Goal: Transaction & Acquisition: Purchase product/service

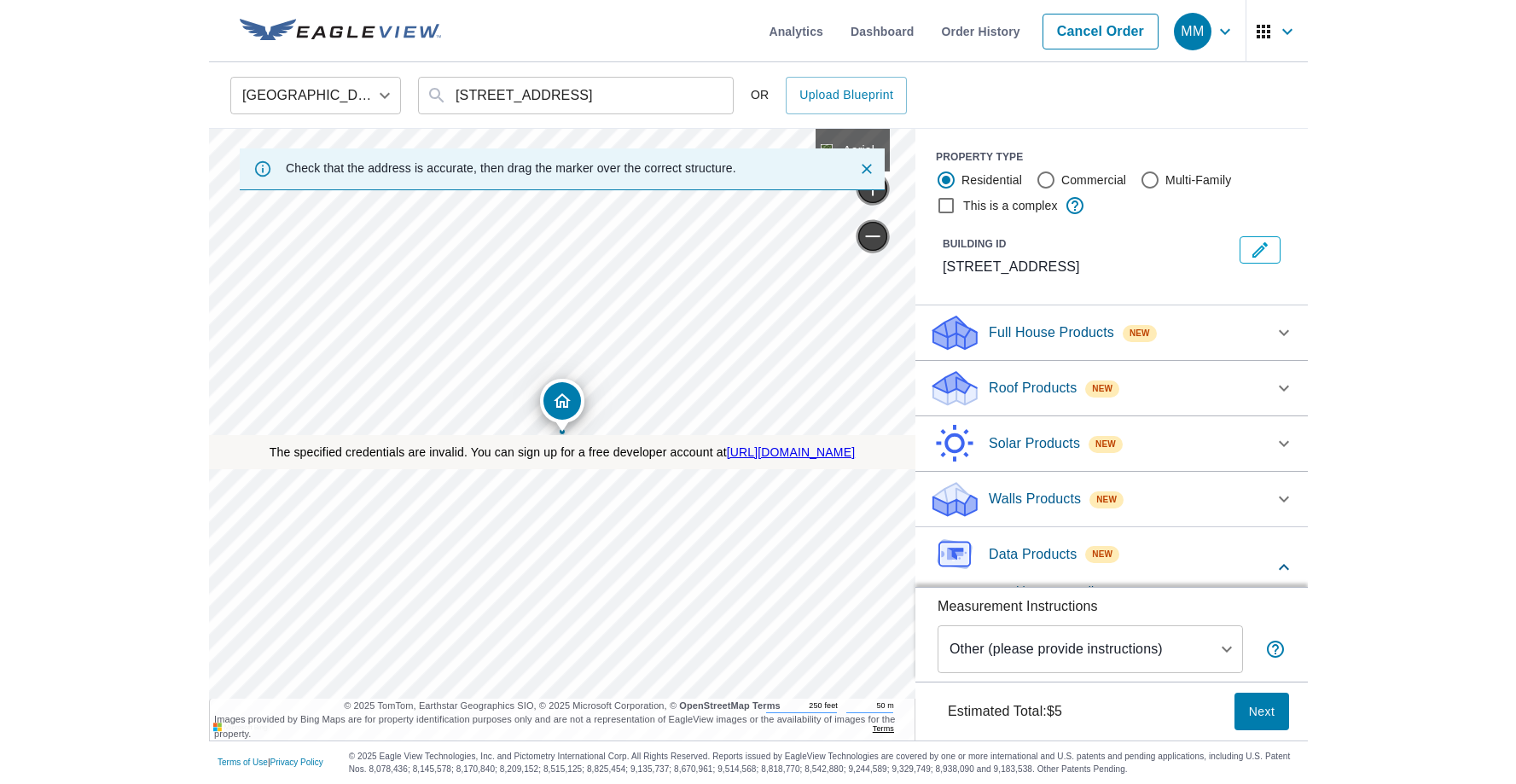
scroll to position [170, 0]
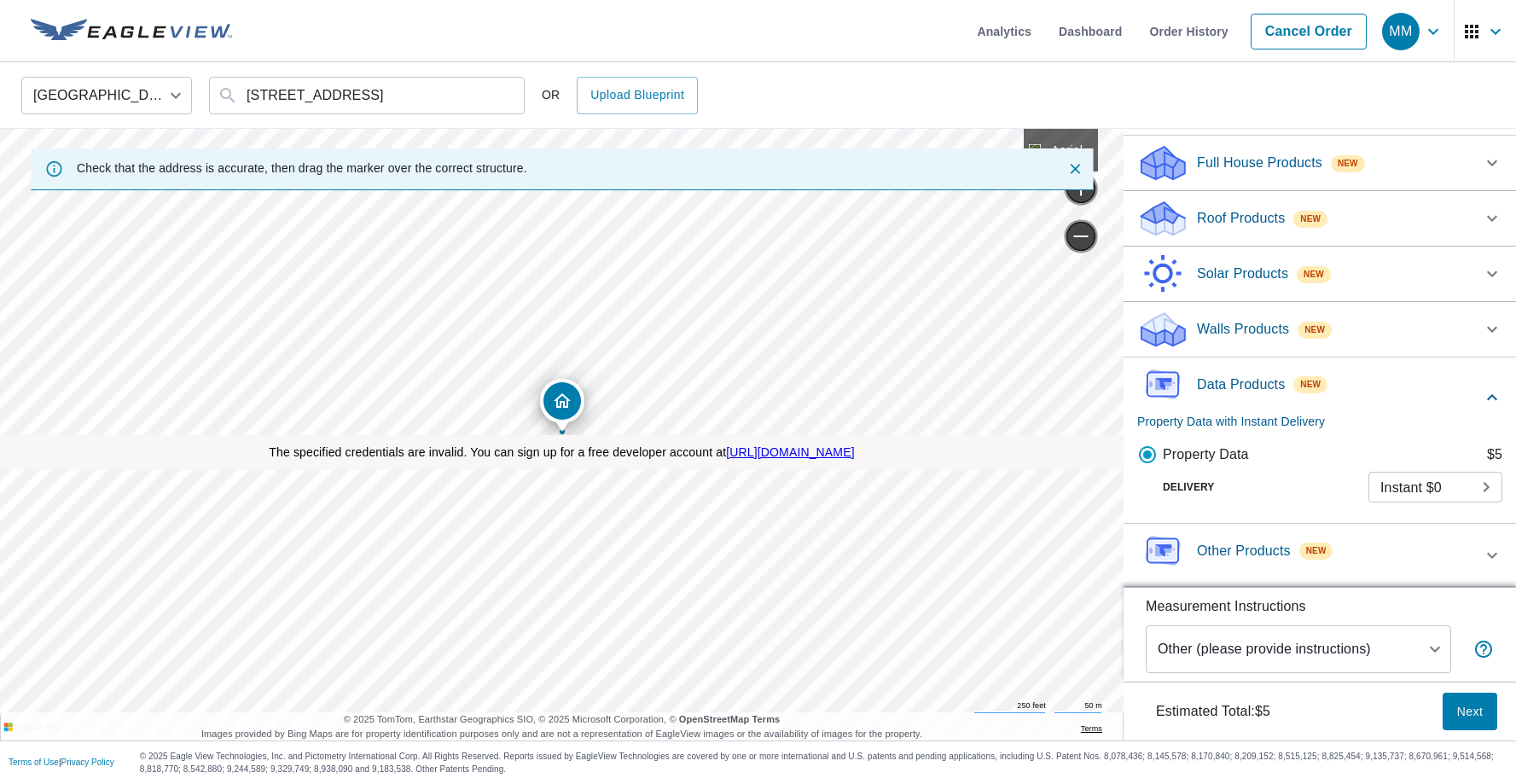
click at [1098, 710] on span "Next" at bounding box center [1469, 711] width 27 height 21
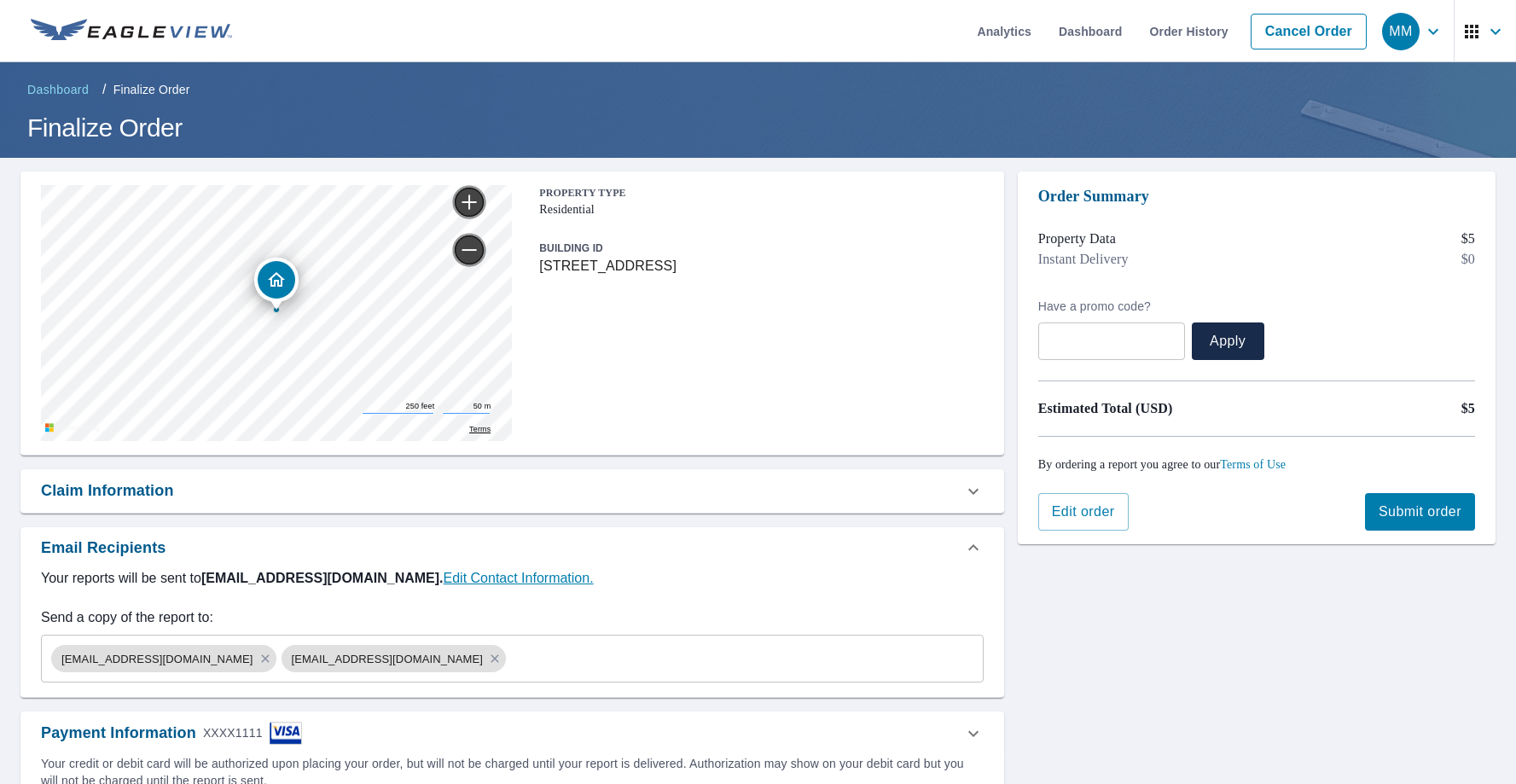
click at [1098, 493] on button "Submit order" at bounding box center [1419, 511] width 110 height 38
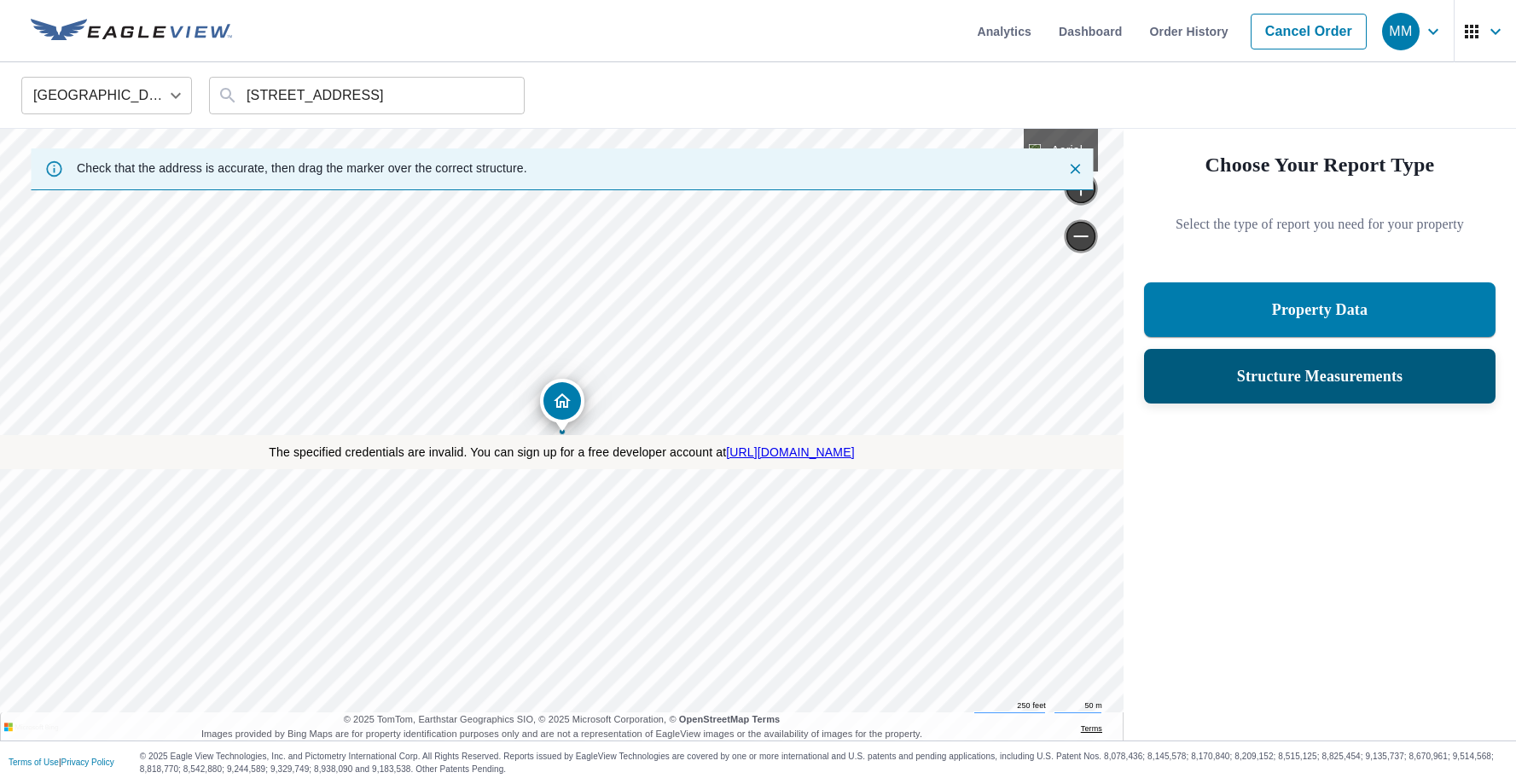
click at [1392, 371] on p "Structure Measurements" at bounding box center [1319, 376] width 166 height 20
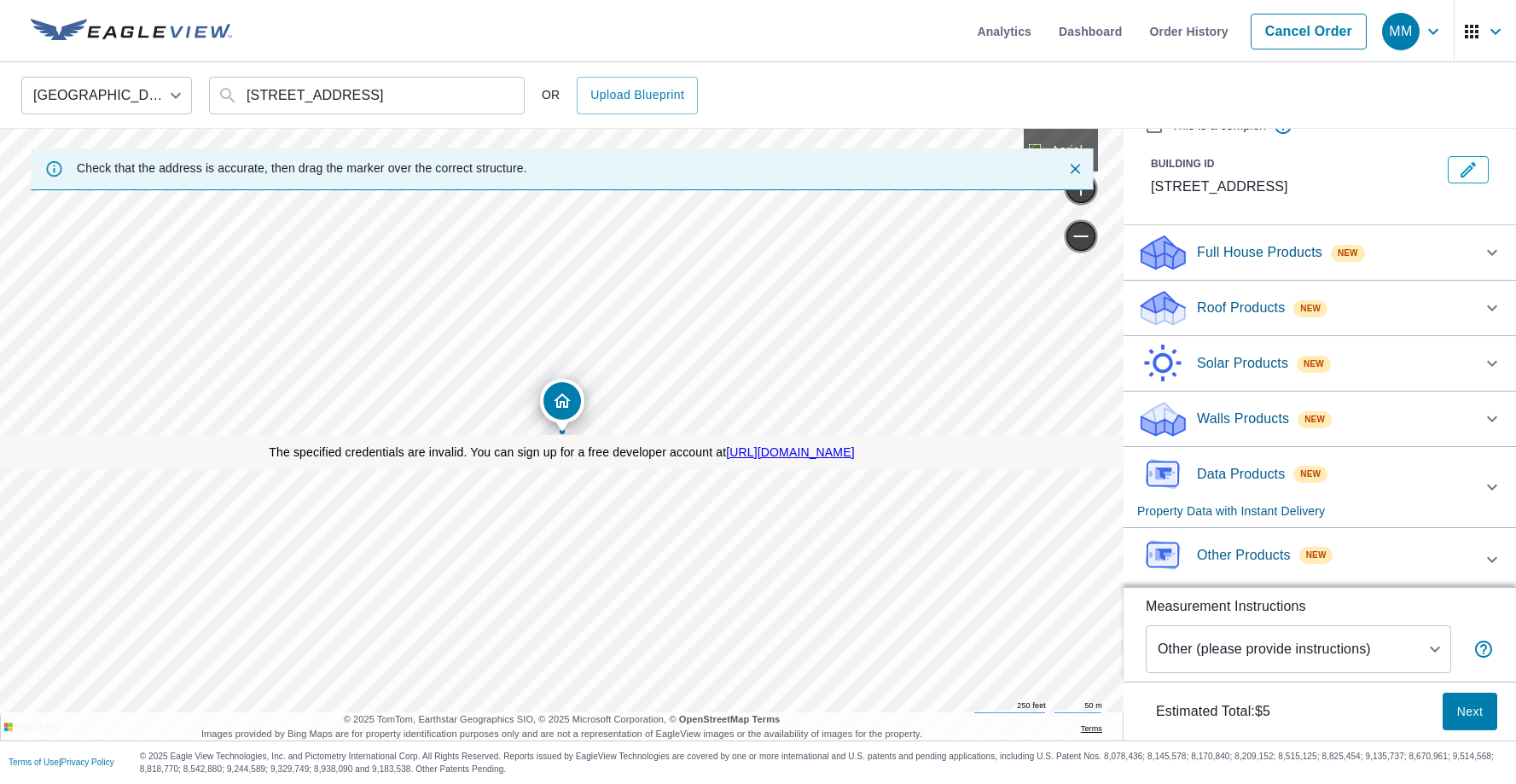
scroll to position [84, 0]
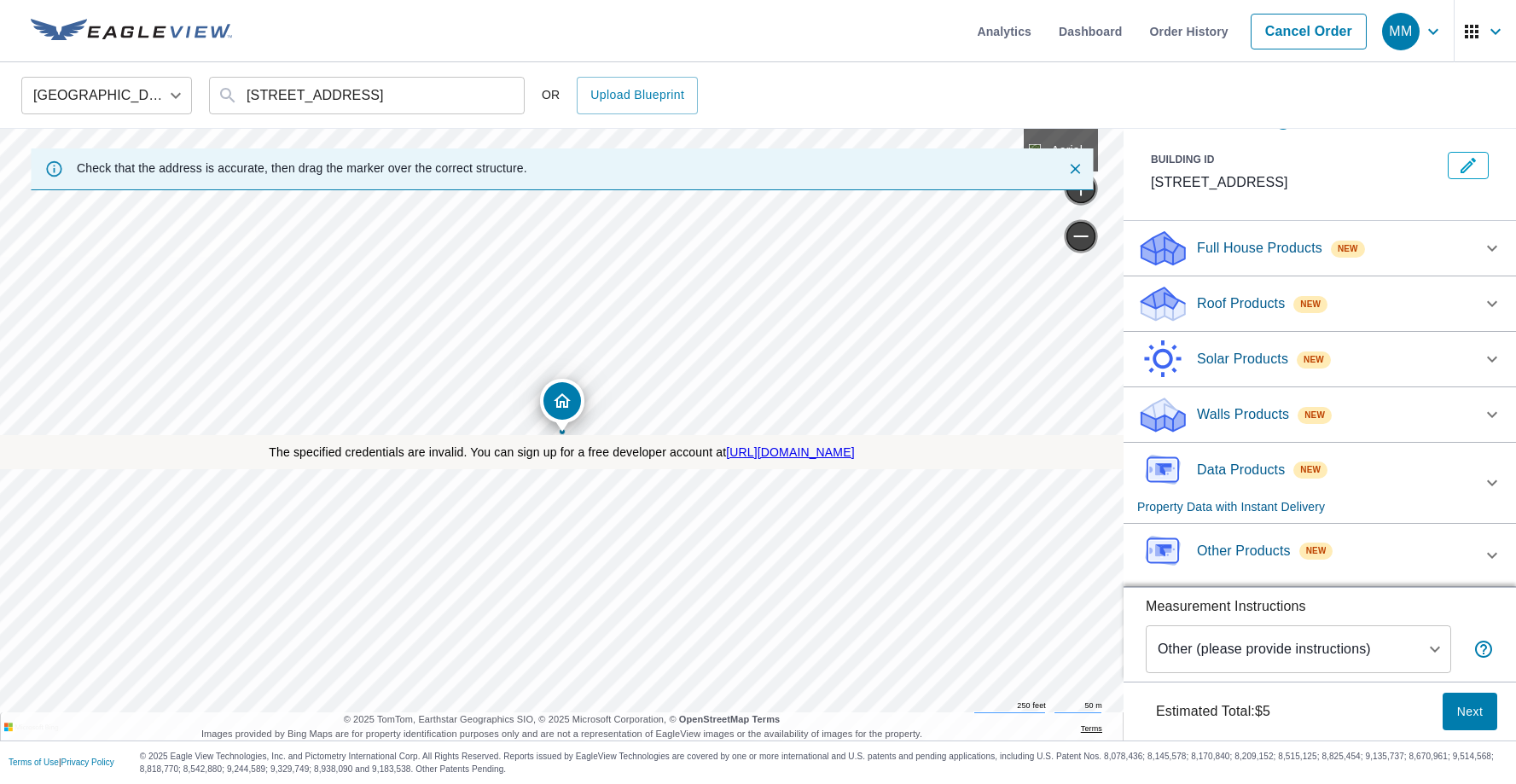
click at [1250, 475] on p "Data Products" at bounding box center [1241, 470] width 88 height 20
click at [1475, 712] on span "Next" at bounding box center [1469, 711] width 27 height 21
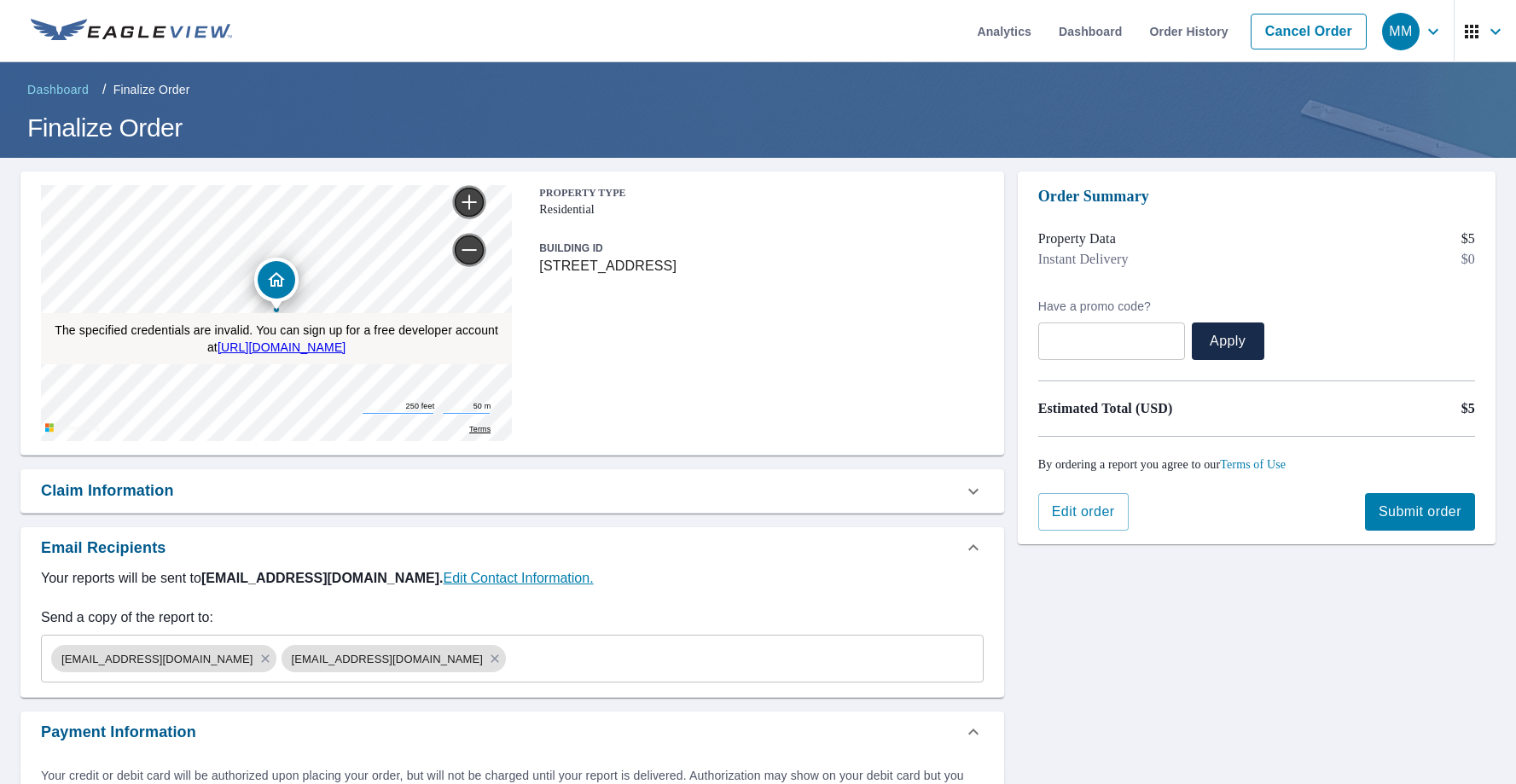
click at [1390, 507] on span "Submit order" at bounding box center [1420, 511] width 83 height 18
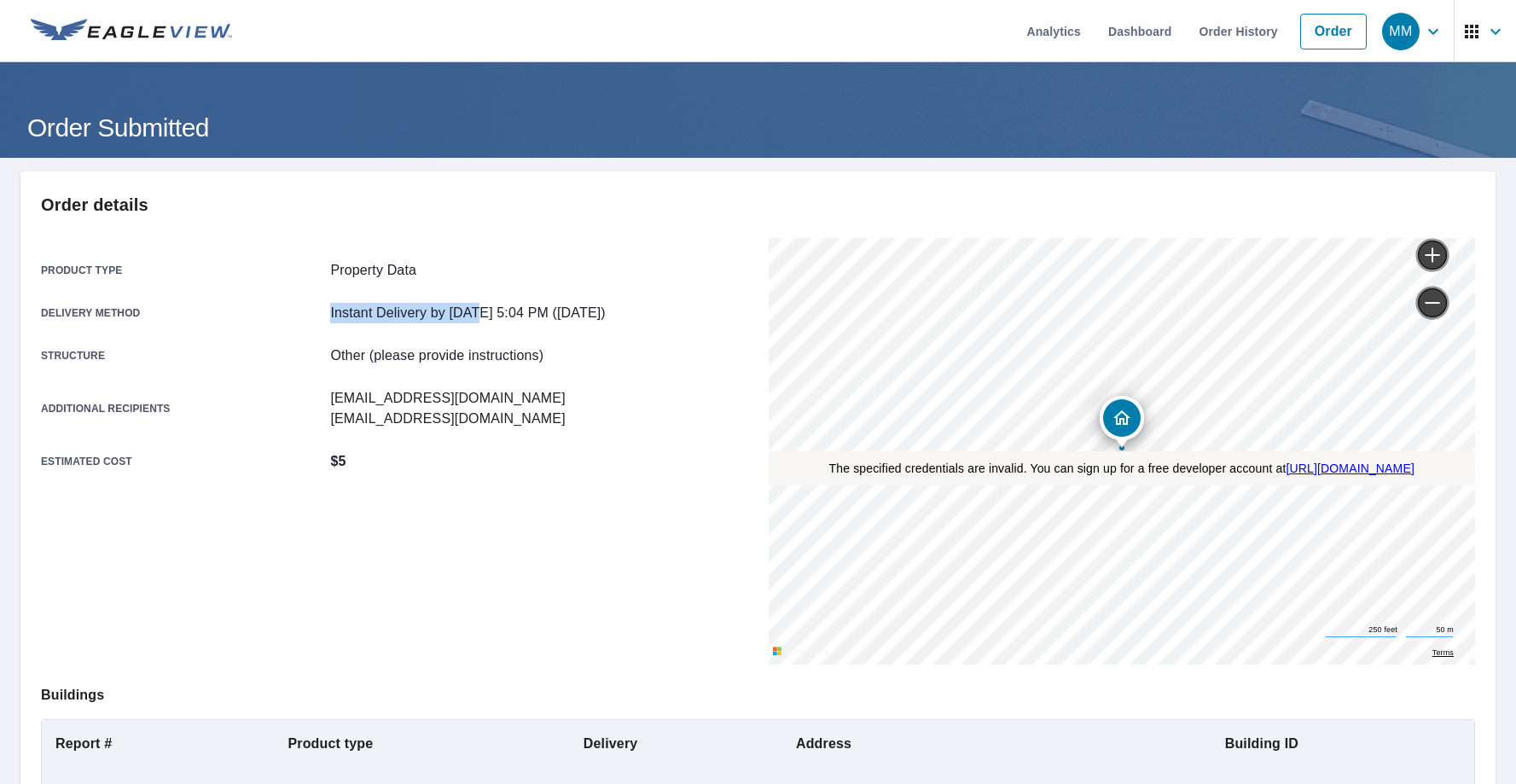
drag, startPoint x: 313, startPoint y: 316, endPoint x: 482, endPoint y: 316, distance: 169.0
click at [482, 316] on div "Delivery method Instant Delivery by 9/8/2025 5:04 PM (Monday)" at bounding box center [394, 313] width 707 height 20
drag, startPoint x: 564, startPoint y: 313, endPoint x: 511, endPoint y: 313, distance: 53.0
click at [511, 313] on p "Instant Delivery by 9/8/2025 5:04 PM (Monday)" at bounding box center [467, 313] width 275 height 20
click at [517, 307] on p "Instant Delivery by 9/8/2025 5:04 PM (Monday)" at bounding box center [467, 313] width 275 height 20
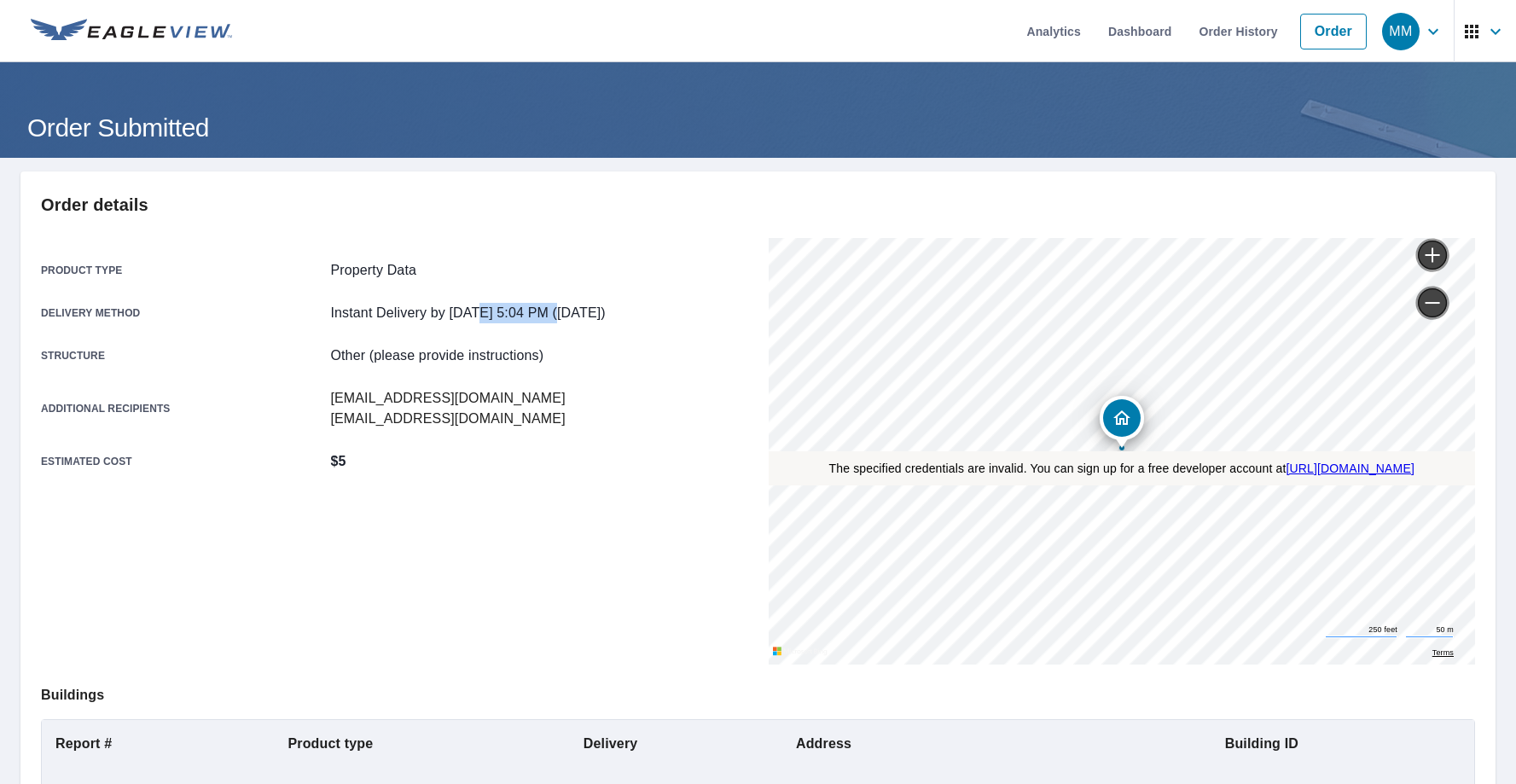
drag, startPoint x: 570, startPoint y: 312, endPoint x: 486, endPoint y: 312, distance: 84.0
click at [486, 312] on p "Instant Delivery by 9/8/2025 5:04 PM (Monday)" at bounding box center [467, 313] width 275 height 20
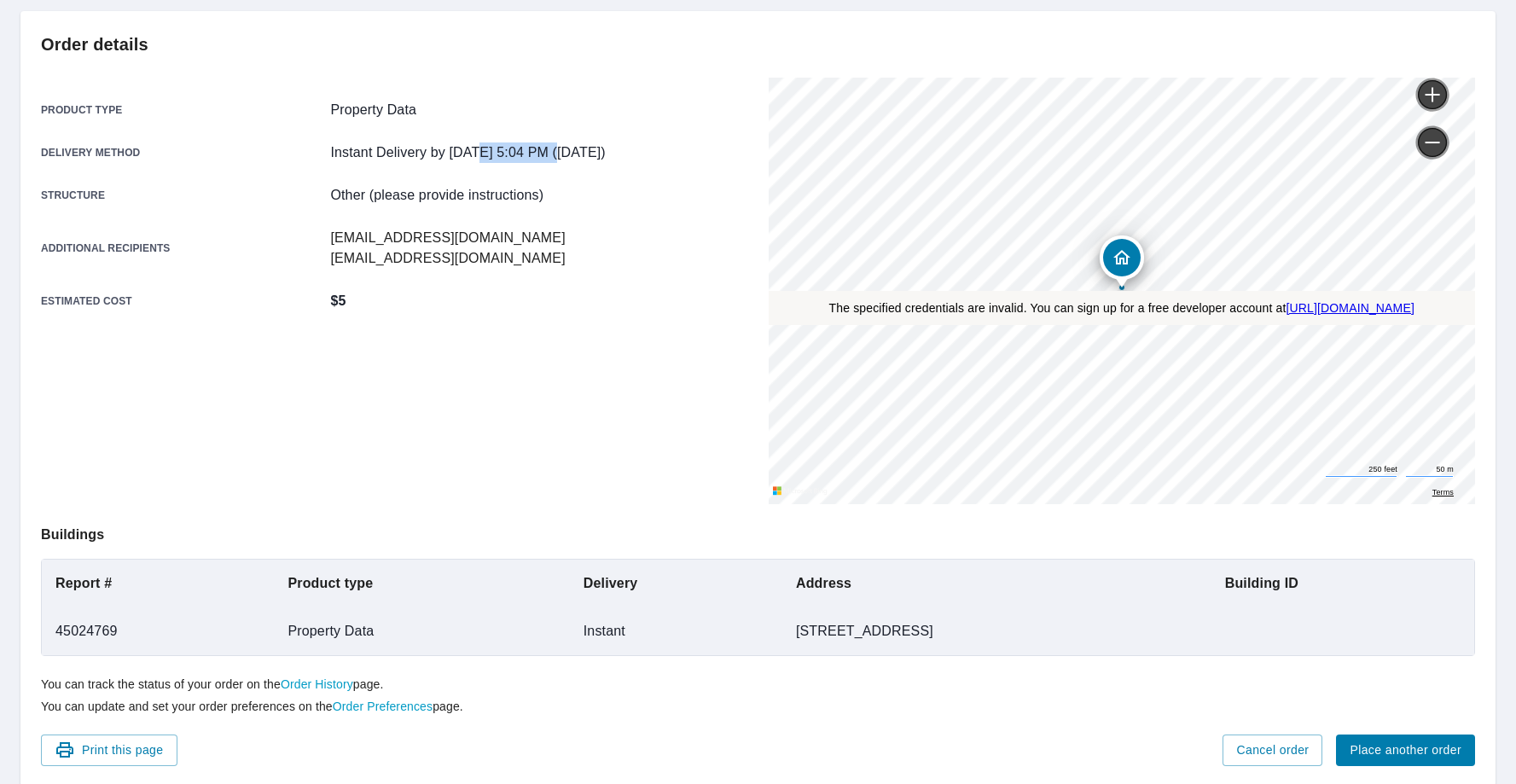
scroll to position [219, 0]
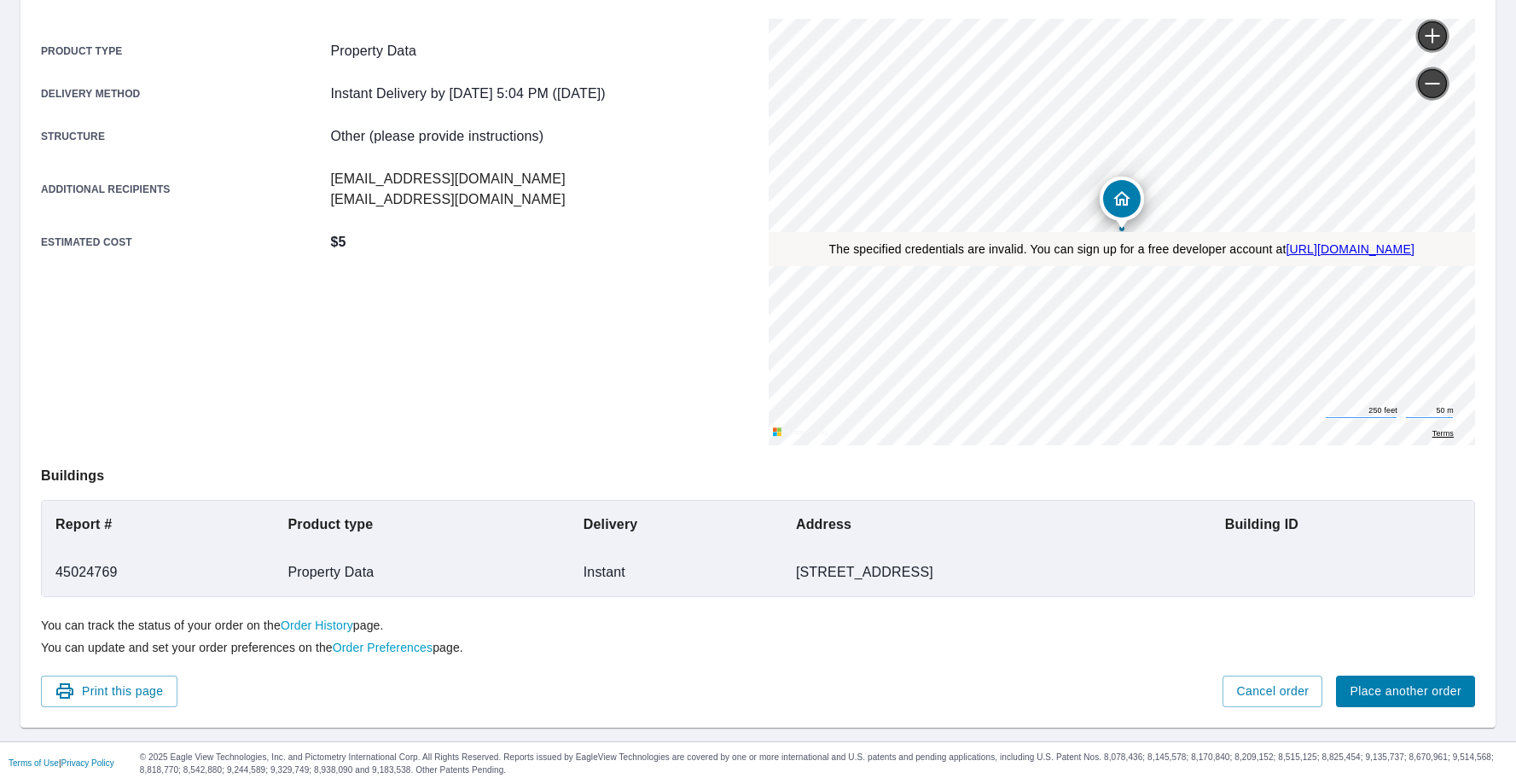
click at [285, 569] on td "Property Data" at bounding box center [422, 572] width 295 height 47
click at [570, 567] on td "Instant" at bounding box center [676, 572] width 213 height 47
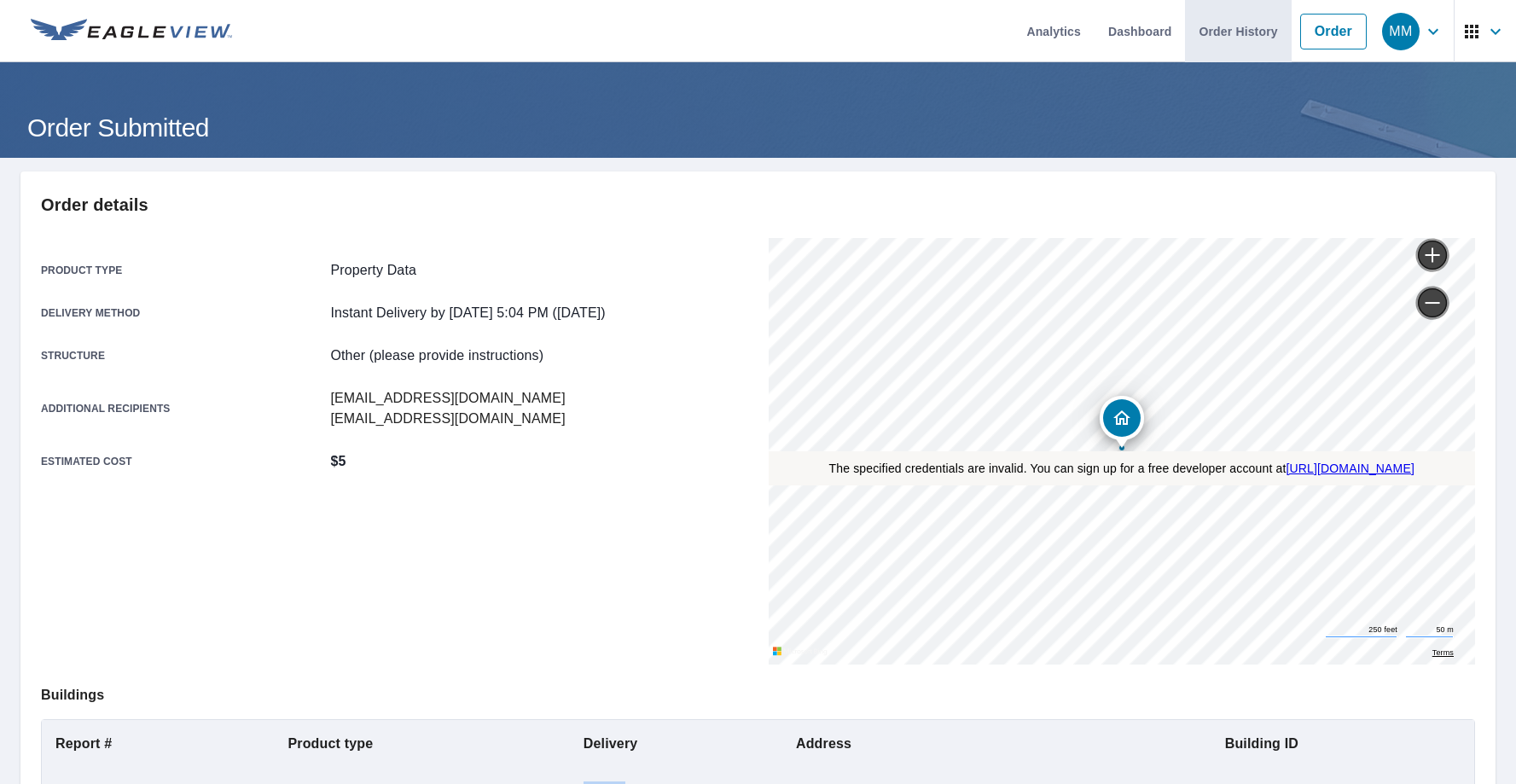
click at [1238, 26] on link "Order History" at bounding box center [1238, 31] width 105 height 62
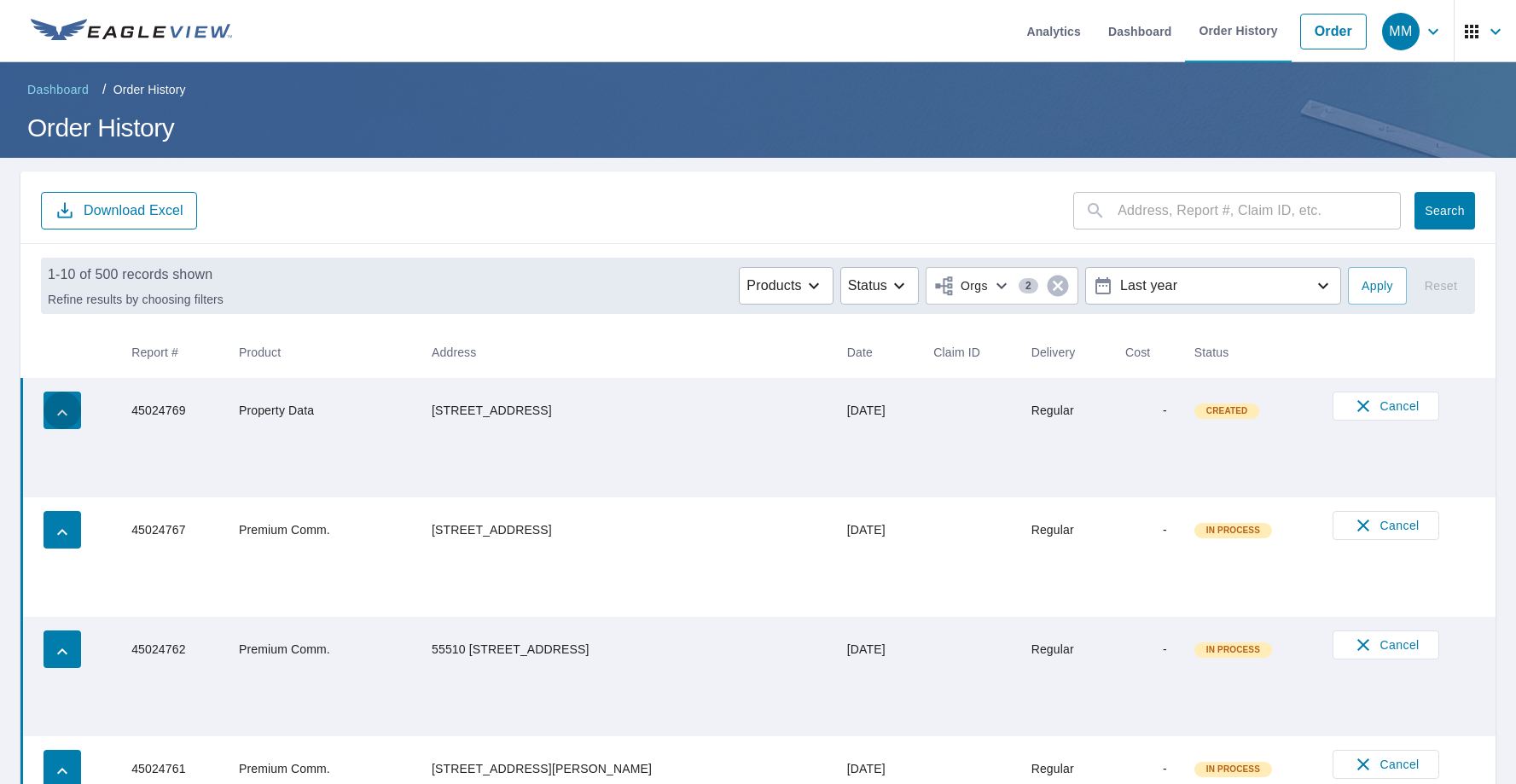
click at [74, 395] on div "button" at bounding box center [62, 410] width 38 height 38
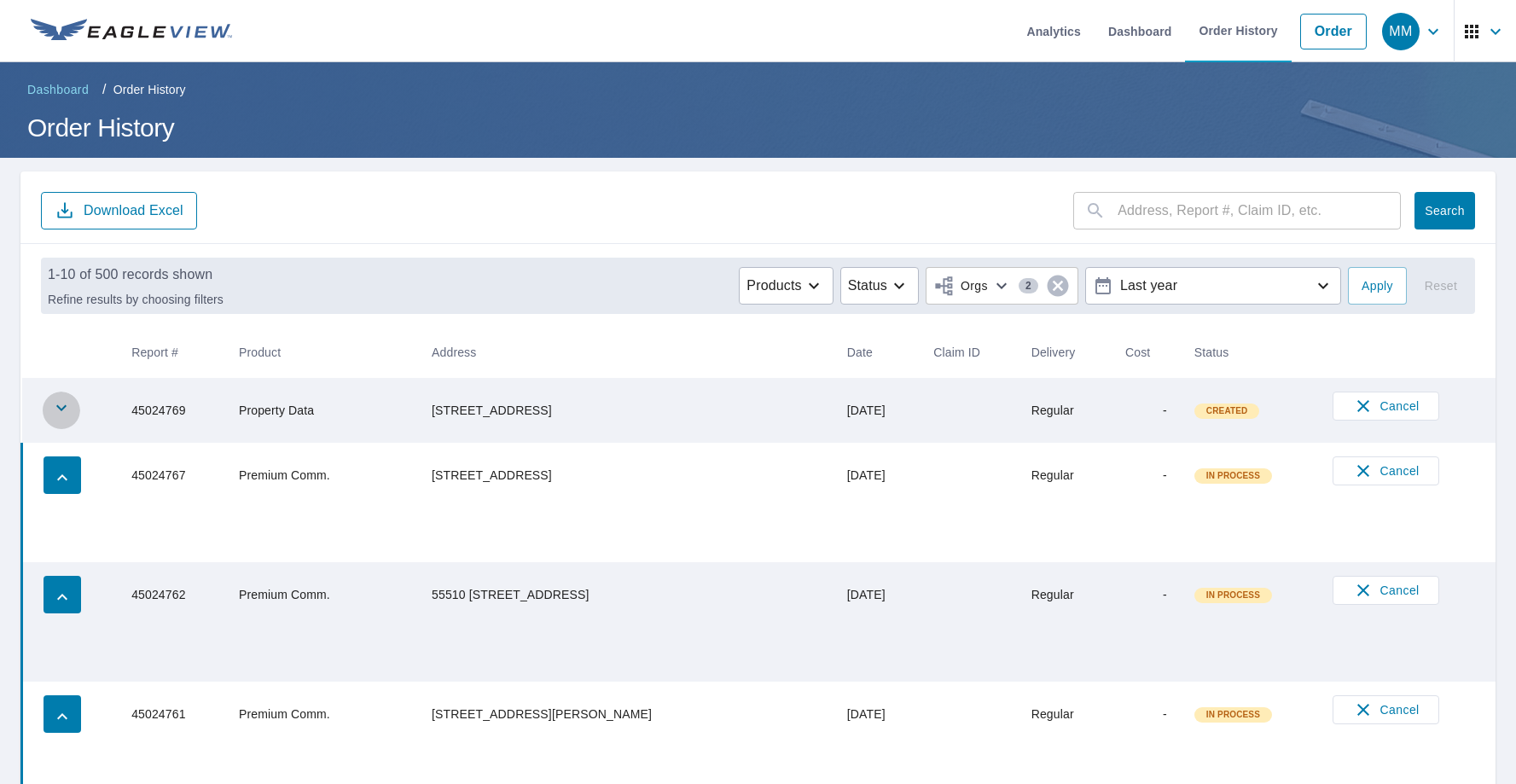
click at [63, 410] on icon "button" at bounding box center [61, 407] width 20 height 20
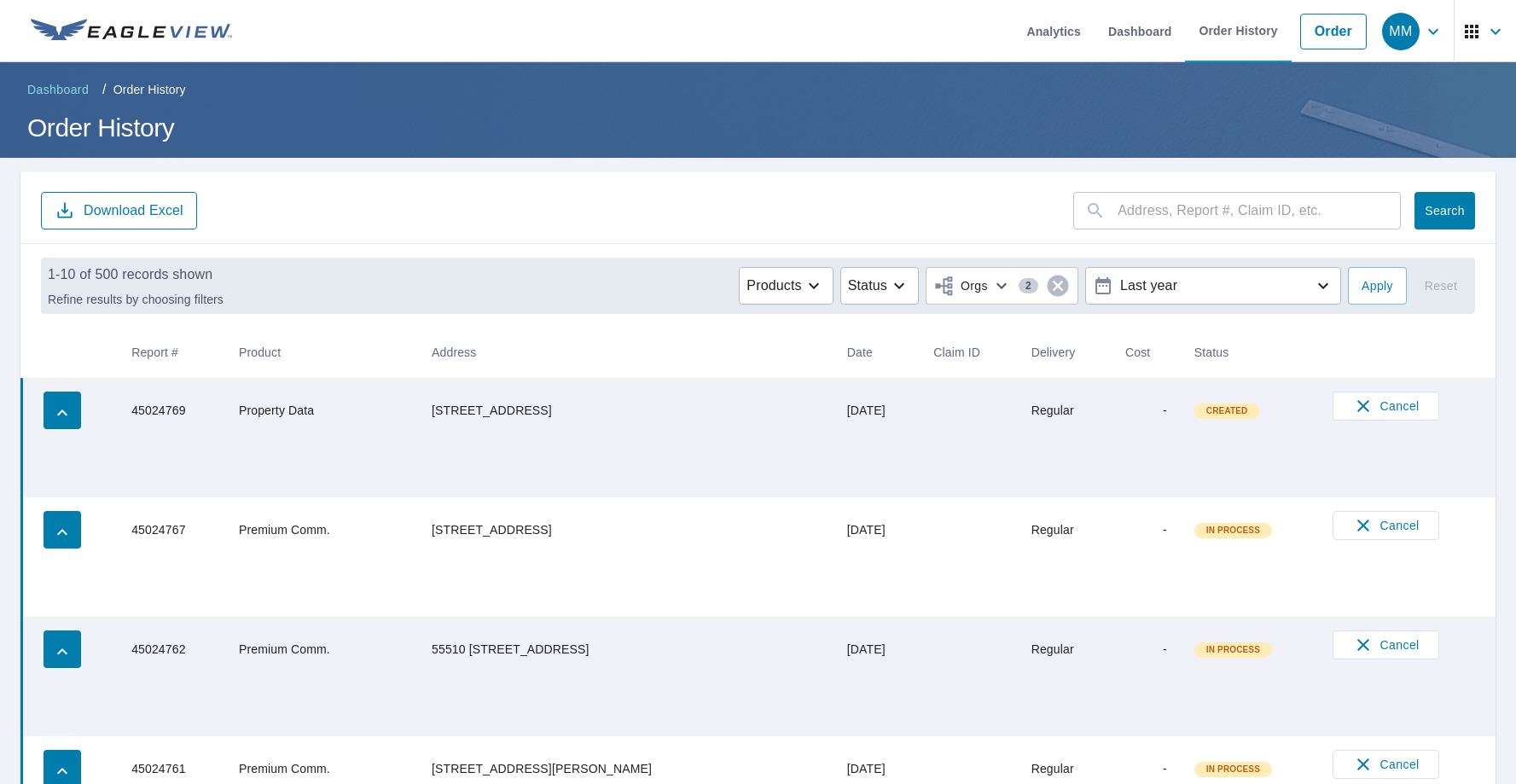
click at [1202, 414] on span "Created" at bounding box center [1227, 411] width 62 height 12
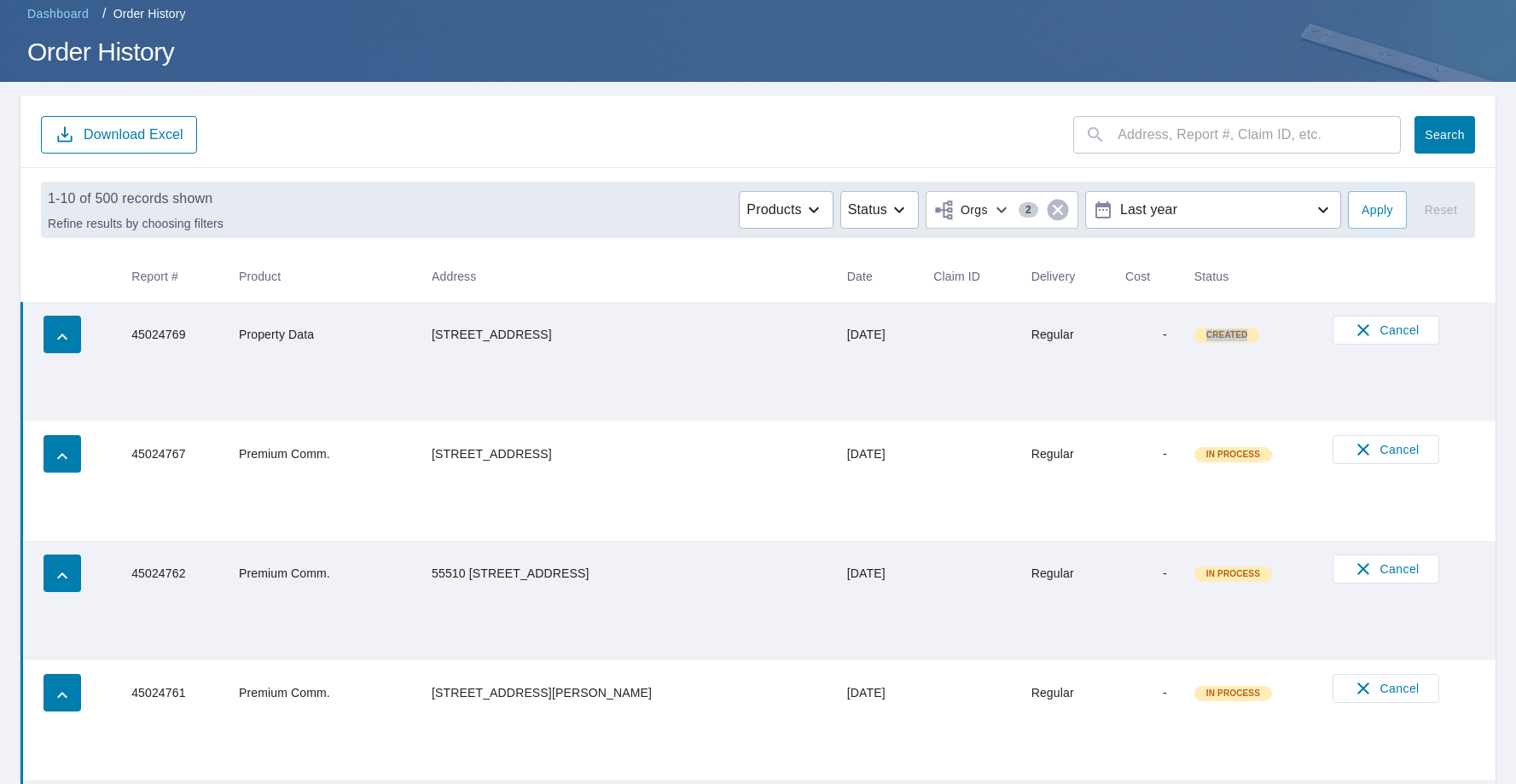
scroll to position [75, 0]
